Goal: Transaction & Acquisition: Purchase product/service

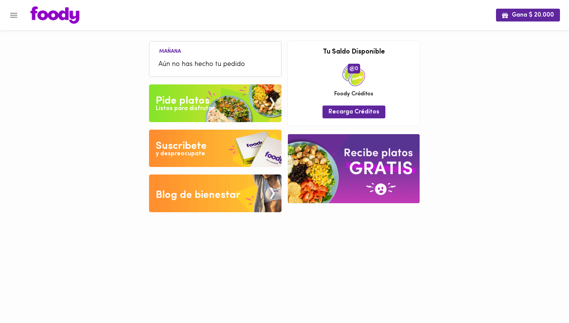
click at [58, 15] on img at bounding box center [54, 14] width 49 height 17
click at [214, 94] on img at bounding box center [215, 103] width 133 height 38
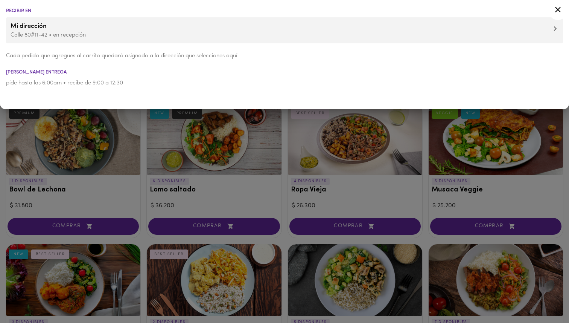
click at [143, 142] on div at bounding box center [284, 161] width 569 height 323
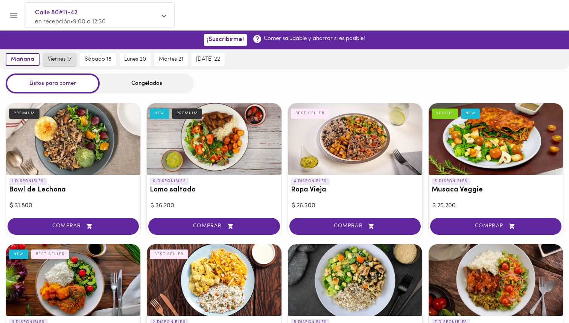
click at [53, 63] on span "viernes 17" at bounding box center [60, 59] width 24 height 7
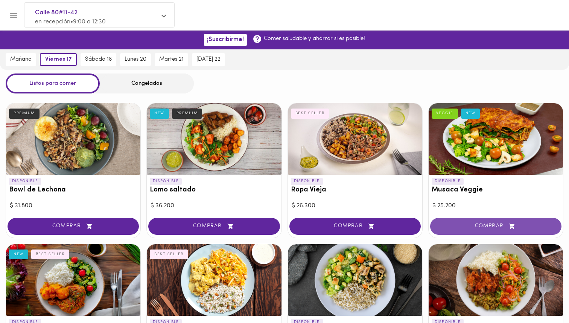
click at [463, 230] on button "COMPRAR" at bounding box center [495, 226] width 131 height 17
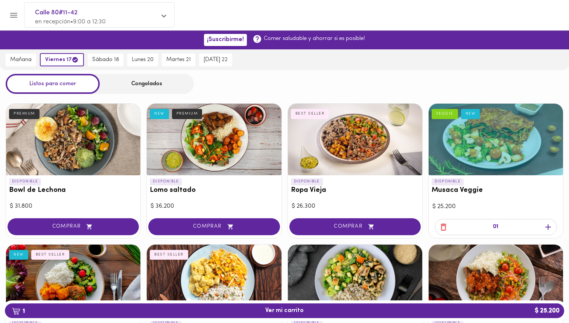
click at [159, 84] on div "Congelados" at bounding box center [147, 84] width 94 height 20
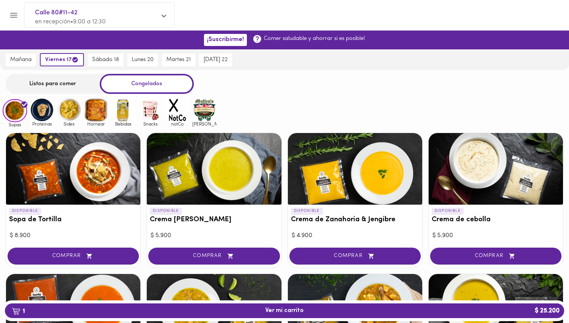
click at [117, 105] on img at bounding box center [123, 110] width 24 height 24
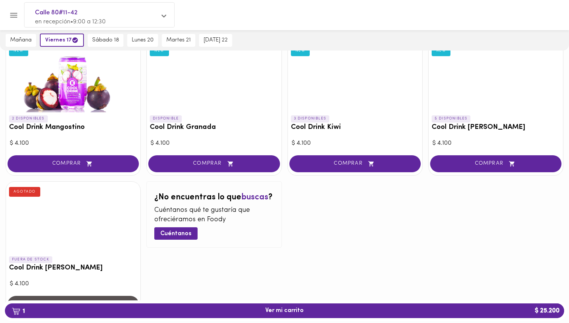
scroll to position [121, 0]
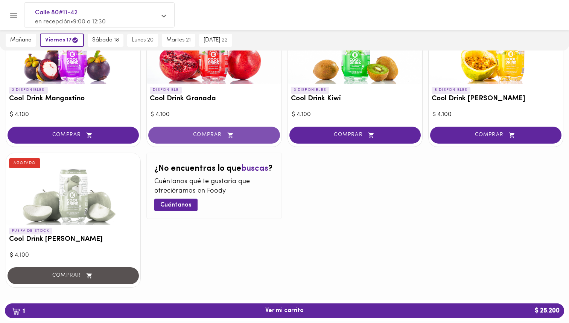
click at [203, 128] on button "COMPRAR" at bounding box center [213, 135] width 131 height 17
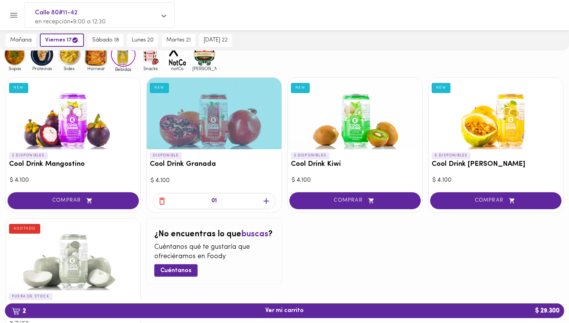
scroll to position [0, 0]
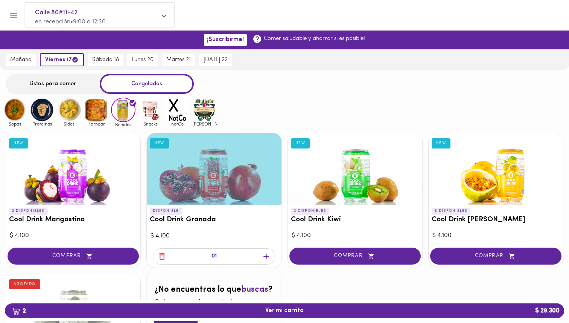
click at [67, 86] on div "Listos para comer" at bounding box center [53, 84] width 94 height 20
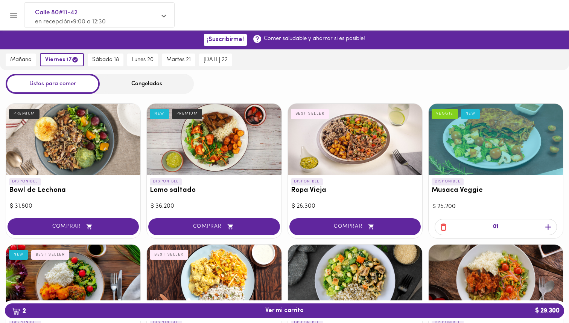
click at [142, 86] on div "Congelados" at bounding box center [147, 84] width 94 height 20
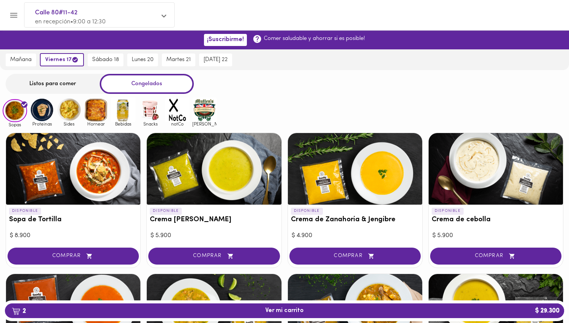
click at [151, 114] on img at bounding box center [150, 110] width 24 height 24
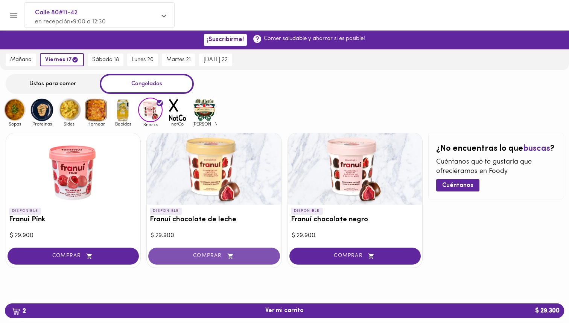
click at [248, 255] on span "COMPRAR" at bounding box center [214, 256] width 113 height 6
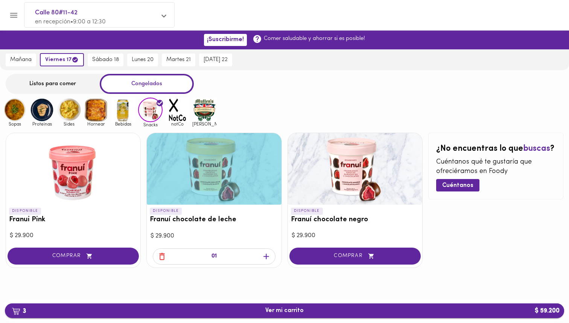
click at [296, 311] on span "3 Ver mi carrito $ 59.200" at bounding box center [284, 310] width 38 height 7
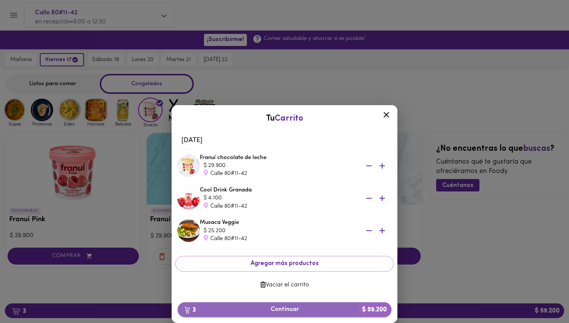
click at [296, 308] on span "3 Continuar $ 59.200" at bounding box center [285, 309] width 202 height 7
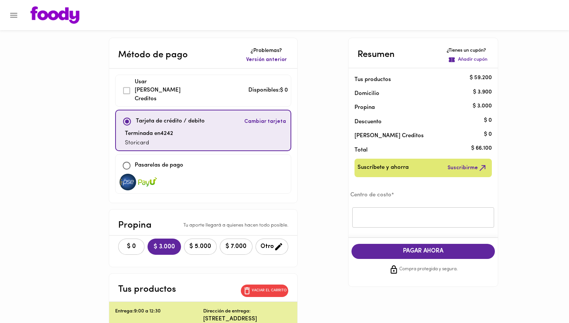
click at [397, 219] on input "text" at bounding box center [423, 217] width 142 height 21
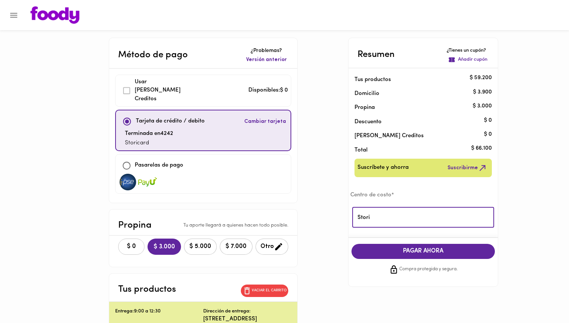
type input "Stori"
click at [123, 243] on span "$ 0" at bounding box center [131, 246] width 17 height 7
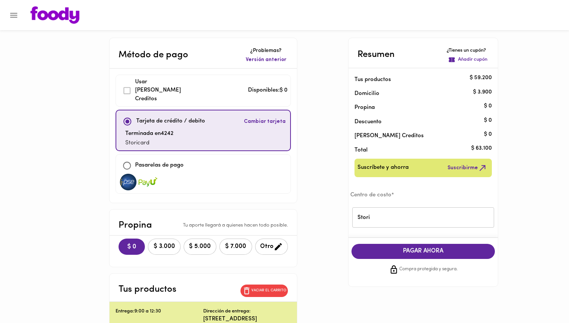
click at [373, 253] on span "PAGAR AHORA" at bounding box center [423, 250] width 129 height 7
